Goal: Transaction & Acquisition: Download file/media

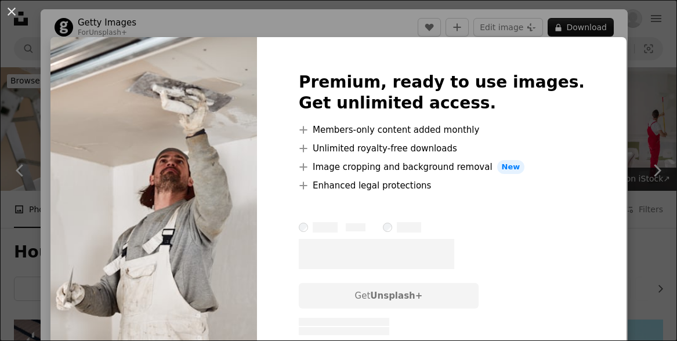
scroll to position [783, 0]
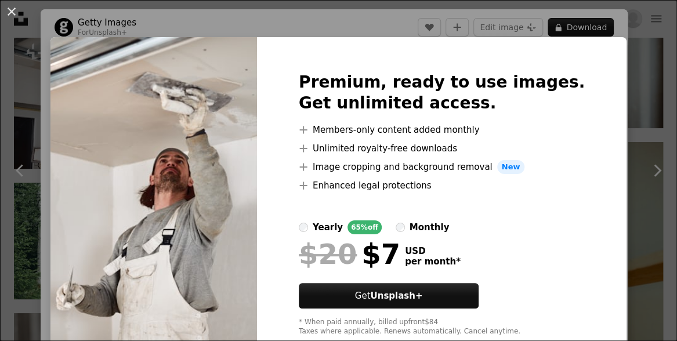
click at [16, 15] on button "An X shape" at bounding box center [12, 12] width 14 height 14
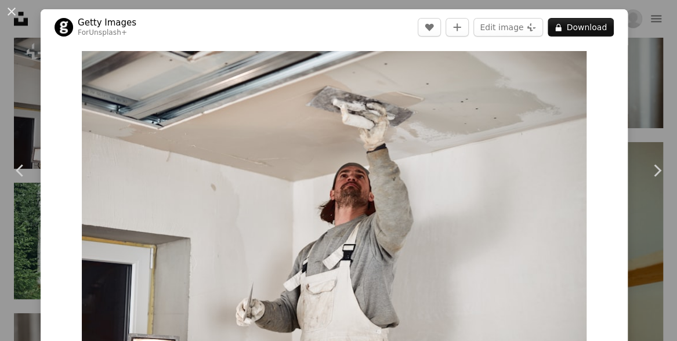
click at [7, 10] on button "An X shape" at bounding box center [12, 12] width 14 height 14
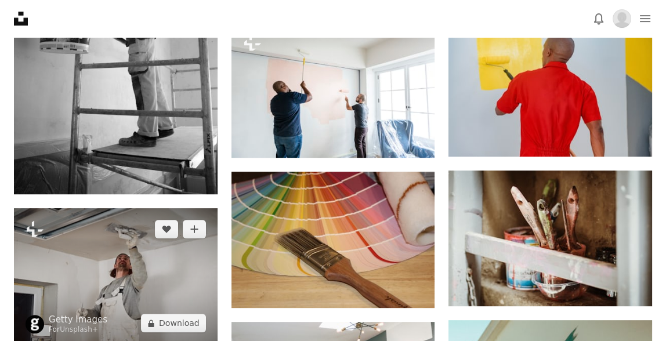
scroll to position [566, 0]
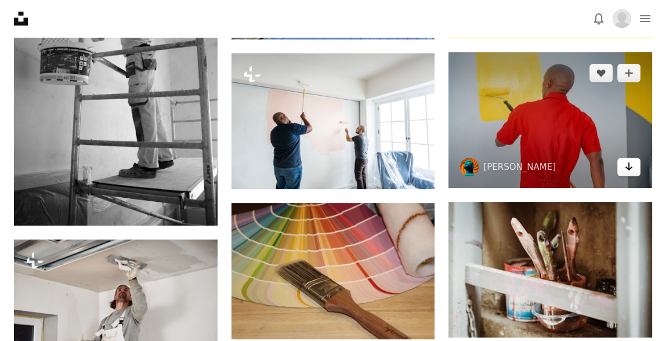
click at [633, 169] on icon "Arrow pointing down" at bounding box center [628, 167] width 9 height 14
